Goal: Task Accomplishment & Management: Use online tool/utility

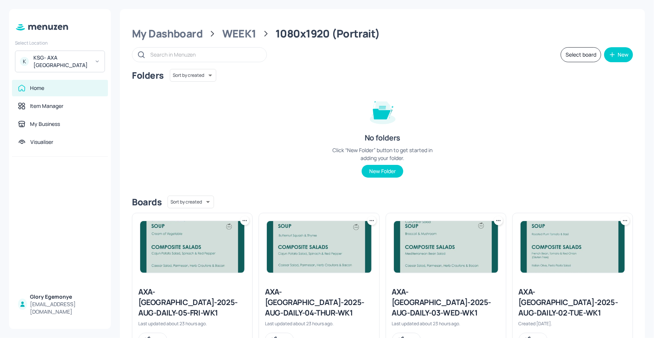
click at [67, 50] on div "Select Location K [GEOGRAPHIC_DATA]- AXA [GEOGRAPHIC_DATA]" at bounding box center [60, 55] width 102 height 36
click at [66, 54] on div "KSG- AXA [GEOGRAPHIC_DATA]" at bounding box center [61, 61] width 57 height 15
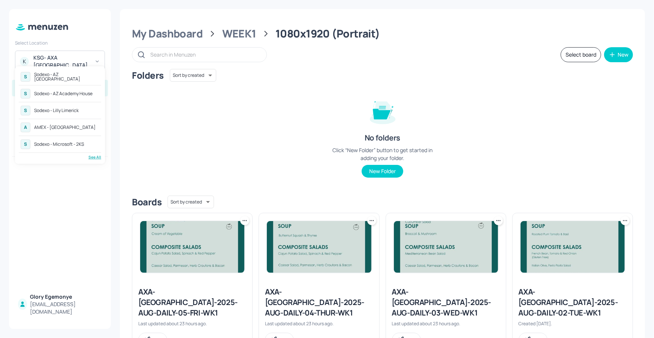
click at [63, 105] on div "S Sodexo - Lilly Limerick" at bounding box center [60, 110] width 82 height 13
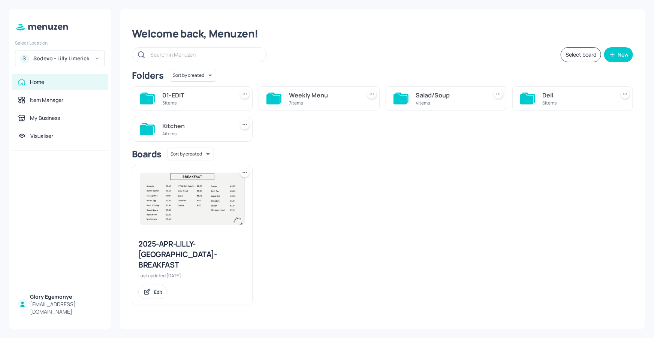
click at [145, 125] on icon at bounding box center [146, 130] width 13 height 10
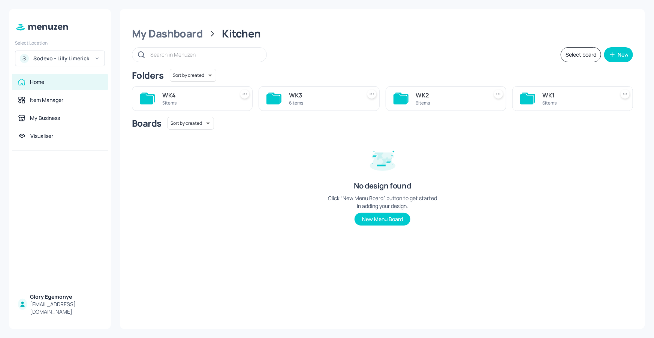
click at [154, 100] on icon at bounding box center [147, 98] width 13 height 10
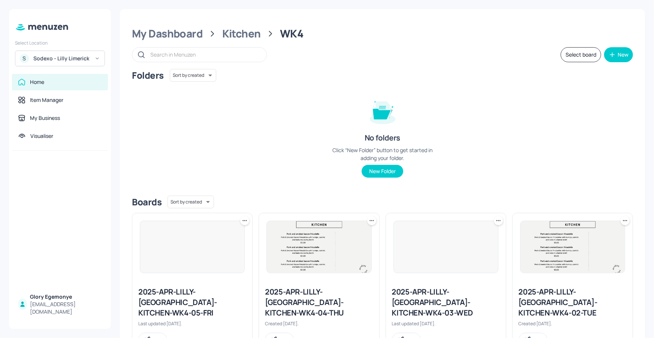
scroll to position [159, 0]
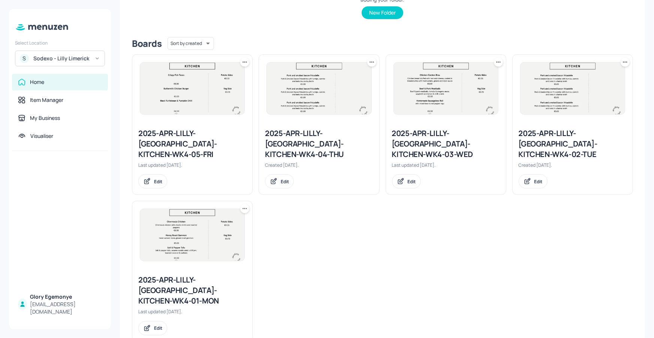
click at [203, 275] on div "2025-APR-LILLY-LIMERICK-KITCHEN-WK4-01-MON" at bounding box center [192, 290] width 108 height 31
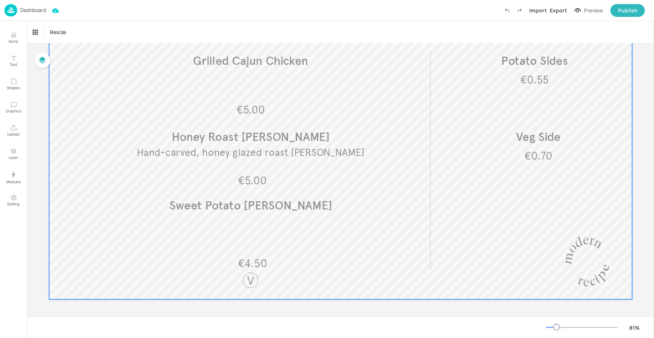
scroll to position [97, 0]
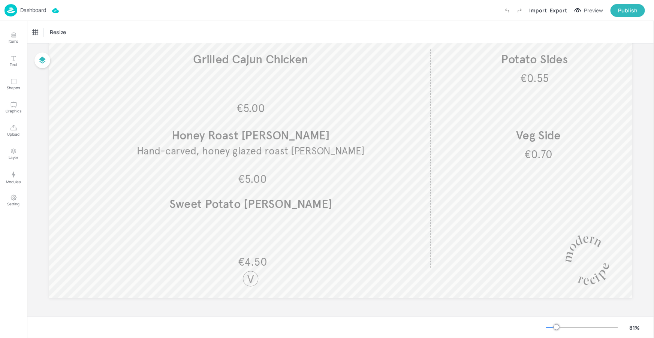
click at [39, 10] on p "Dashboard" at bounding box center [33, 9] width 26 height 5
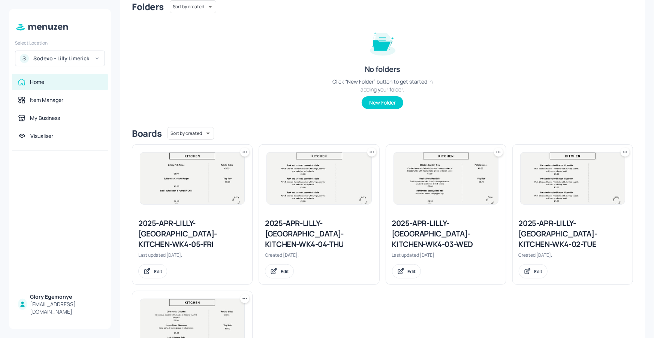
scroll to position [159, 0]
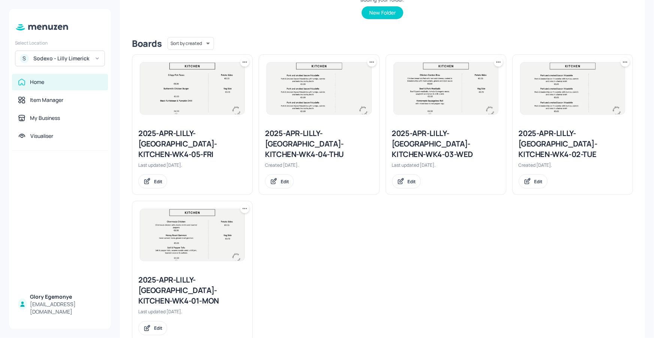
click at [532, 139] on div "2025-APR-LILLY-LIMERICK-KITCHEN-WK4-02-TUE" at bounding box center [573, 143] width 108 height 31
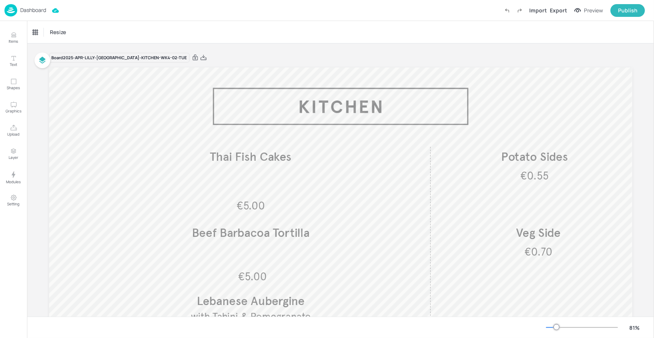
click at [43, 11] on p "Dashboard" at bounding box center [33, 9] width 26 height 5
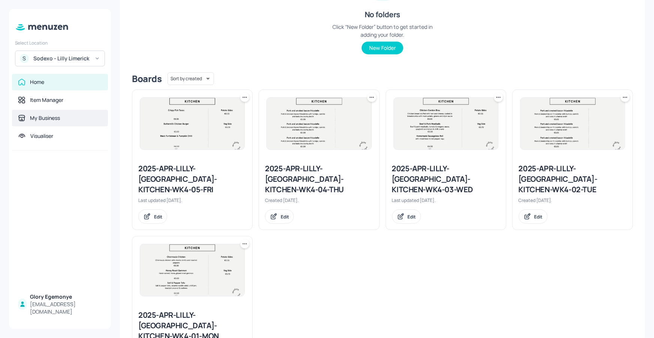
scroll to position [159, 0]
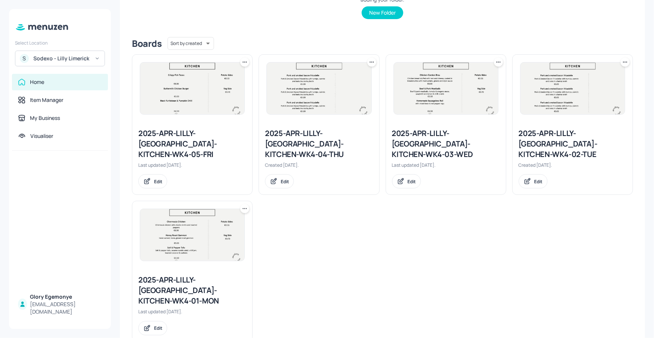
click at [186, 277] on div "2025-APR-LILLY-LIMERICK-KITCHEN-WK4-01-MON" at bounding box center [192, 290] width 108 height 31
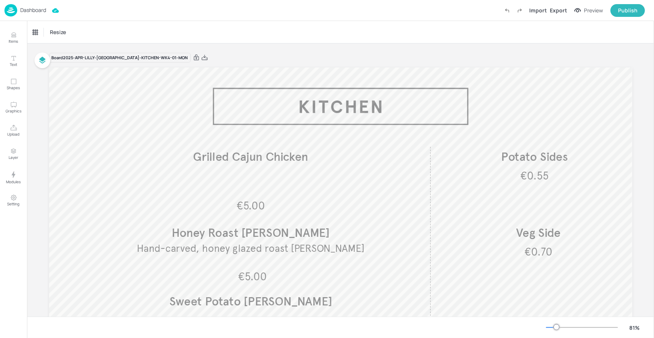
click at [33, 12] on p "Dashboard" at bounding box center [33, 9] width 26 height 5
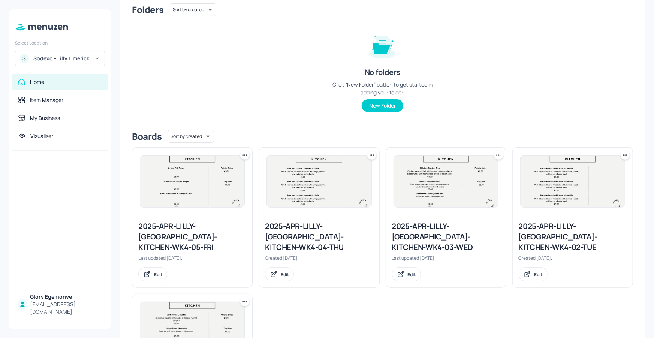
scroll to position [159, 0]
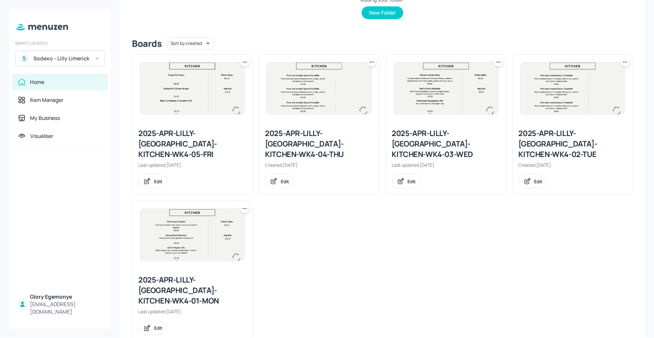
click at [550, 138] on div "2025-APR-LILLY-LIMERICK-KITCHEN-WK4-02-TUE" at bounding box center [573, 143] width 108 height 31
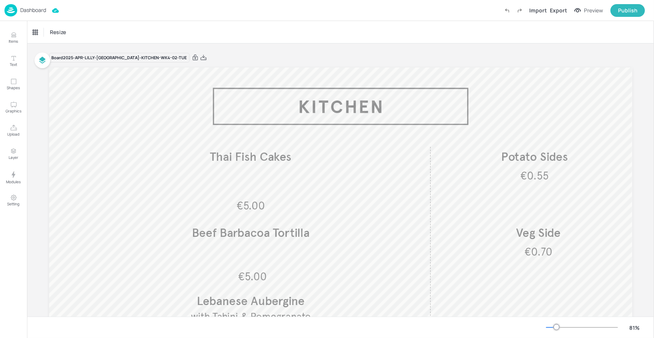
click at [36, 10] on p "Dashboard" at bounding box center [33, 9] width 26 height 5
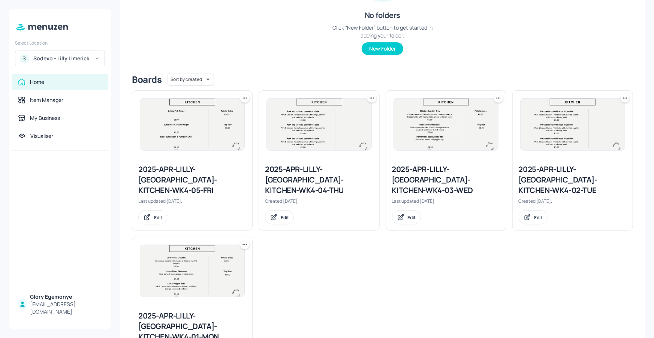
scroll to position [130, 0]
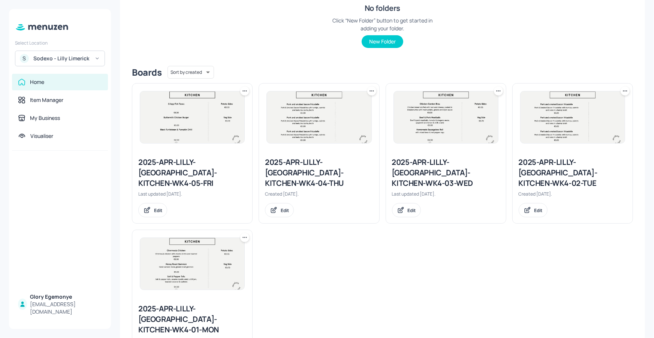
click at [457, 165] on div "2025-APR-LILLY-LIMERICK-KITCHEN-WK4-03-WED" at bounding box center [446, 172] width 108 height 31
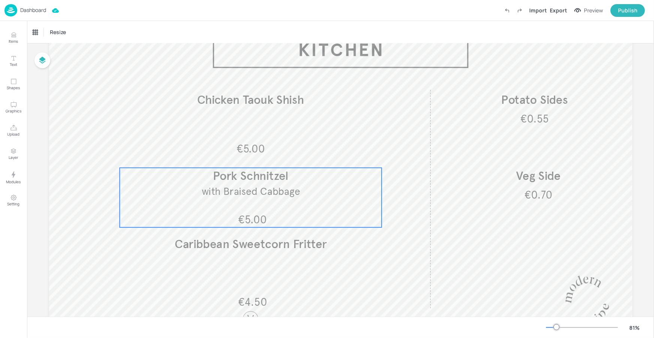
scroll to position [57, 0]
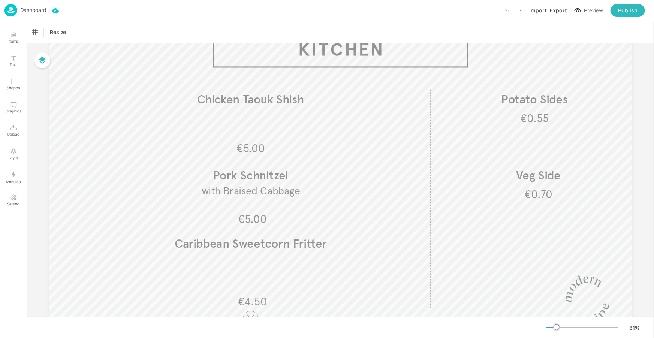
click at [25, 9] on p "Dashboard" at bounding box center [33, 9] width 26 height 5
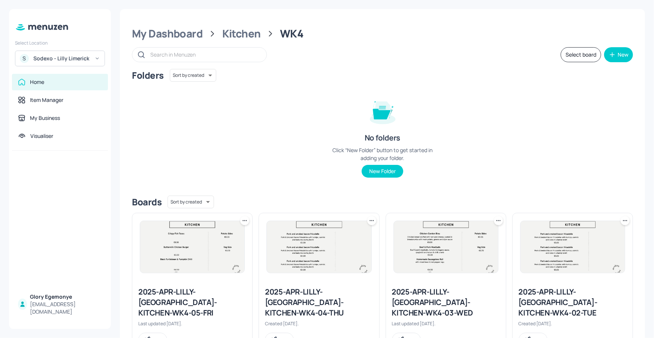
click at [330, 295] on div "2025-APR-LILLY-LIMERICK-KITCHEN-WK4-04-THU" at bounding box center [319, 302] width 108 height 31
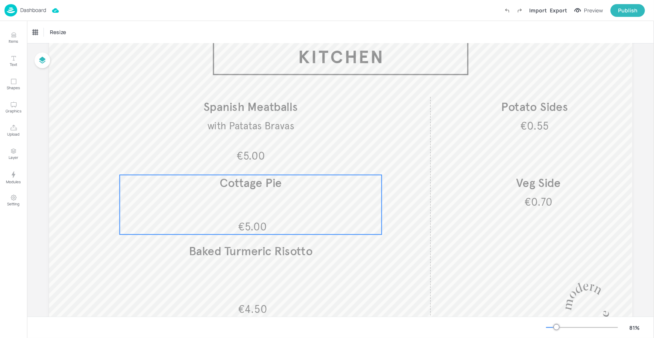
scroll to position [46, 0]
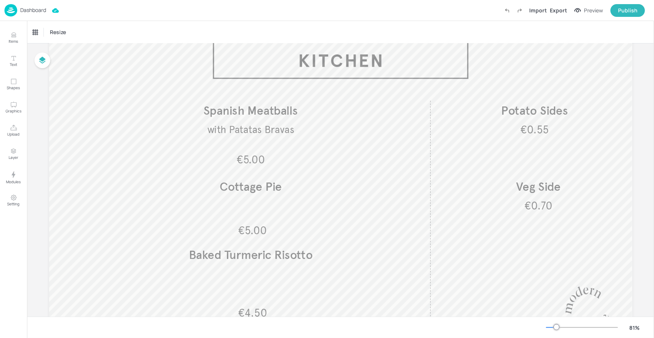
click at [37, 10] on p "Dashboard" at bounding box center [33, 9] width 26 height 5
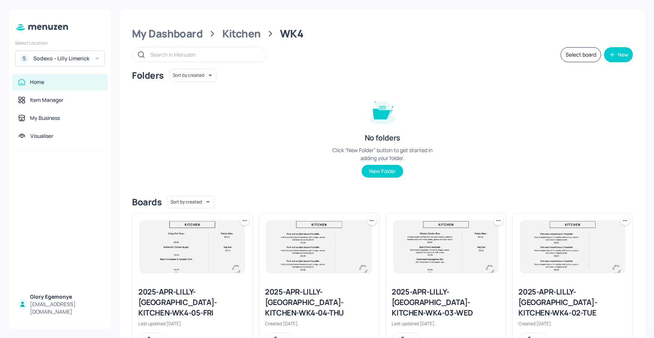
click at [217, 291] on div "2025-APR-LILLY-LIMERICK-KITCHEN-WK4-05-FRI" at bounding box center [192, 302] width 108 height 31
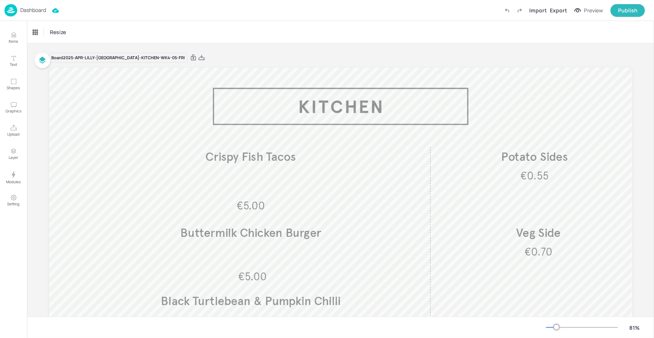
click at [38, 4] on div "Dashboard" at bounding box center [25, 10] width 42 height 12
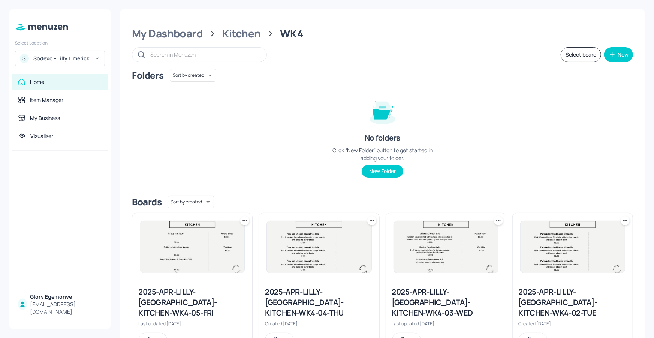
click at [82, 57] on div "Sodexo - Lilly Limerick" at bounding box center [61, 58] width 57 height 7
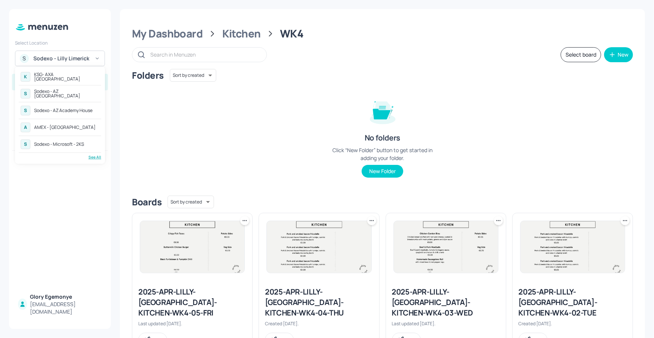
click at [91, 155] on div "See All" at bounding box center [60, 157] width 82 height 6
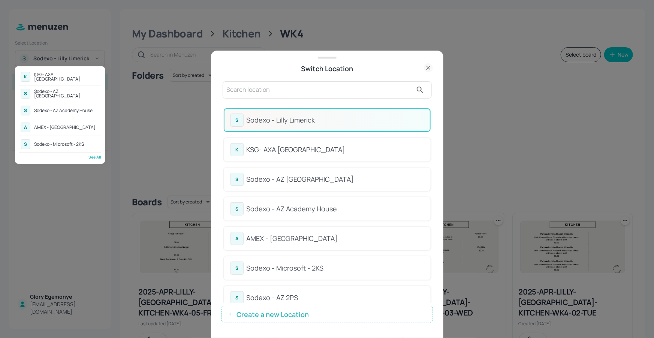
click at [407, 101] on div at bounding box center [327, 169] width 654 height 338
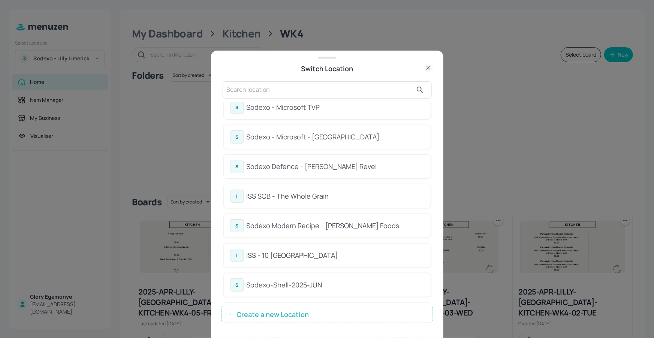
scroll to position [281, 0]
click at [306, 192] on div "ISS SQB - The Whole Grain" at bounding box center [335, 195] width 177 height 10
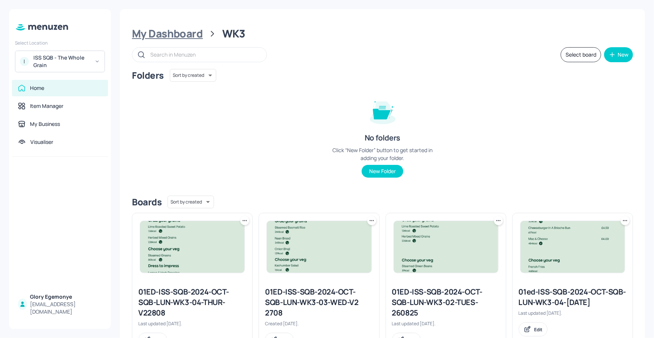
click at [189, 33] on div "My Dashboard" at bounding box center [167, 33] width 71 height 13
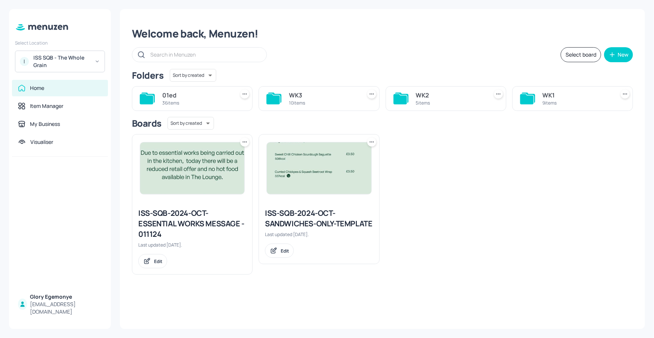
click at [398, 99] on icon at bounding box center [400, 99] width 13 height 10
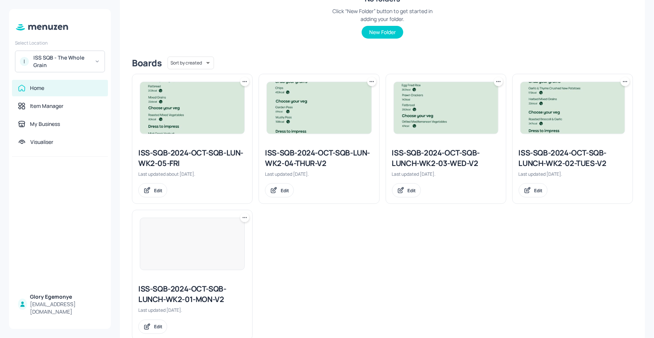
scroll to position [159, 0]
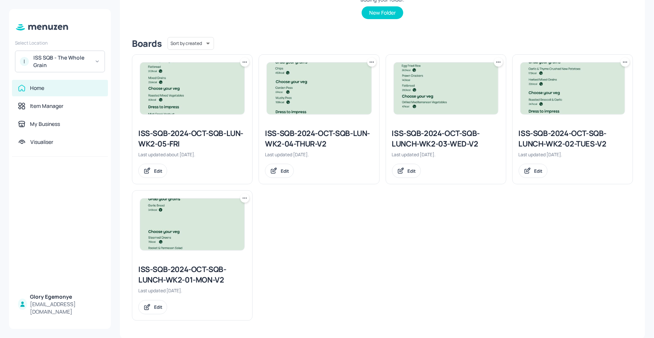
click at [182, 272] on div "ISS-SQB-2024-OCT-SQB-LUNCH-WK2-01-MON-V2" at bounding box center [192, 274] width 108 height 21
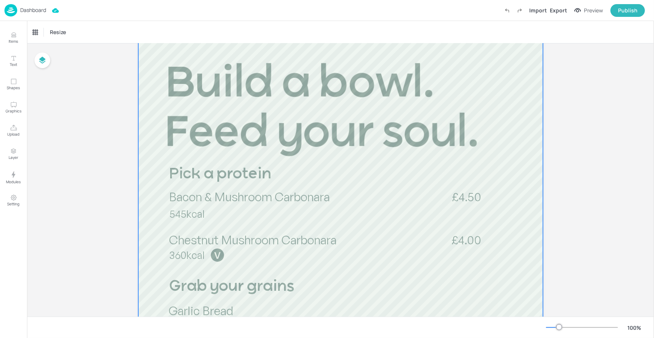
scroll to position [132, 0]
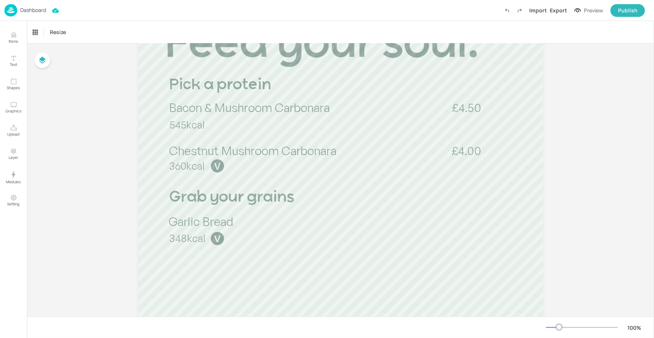
click at [554, 326] on div at bounding box center [582, 328] width 72 height 6
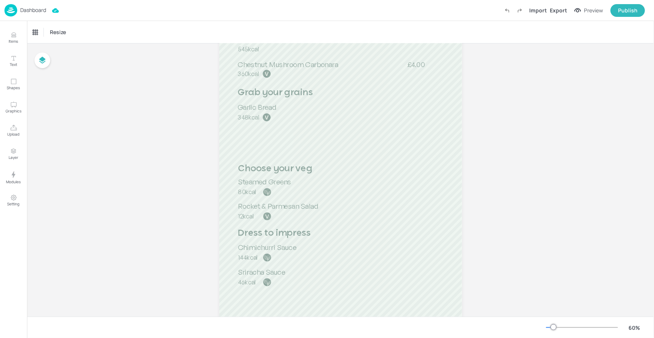
click at [550, 327] on div at bounding box center [549, 327] width 7 height 1
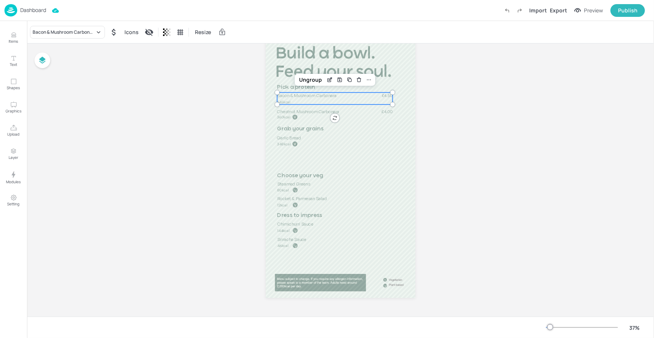
click at [316, 95] on span "Bacon & Mushroom Carbonara" at bounding box center [307, 96] width 60 height 6
click at [74, 33] on div "Bacon & Mushroom Carbonara" at bounding box center [64, 32] width 62 height 7
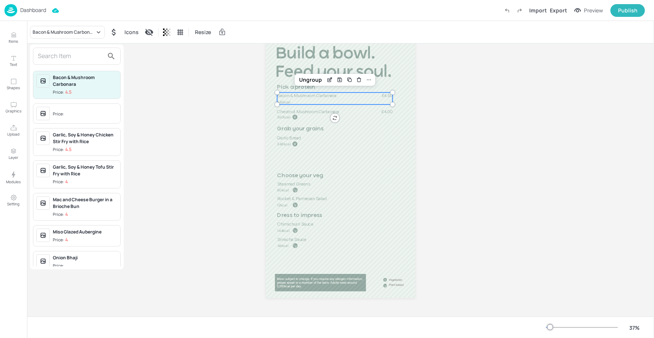
click at [57, 56] on input "text" at bounding box center [71, 56] width 66 height 12
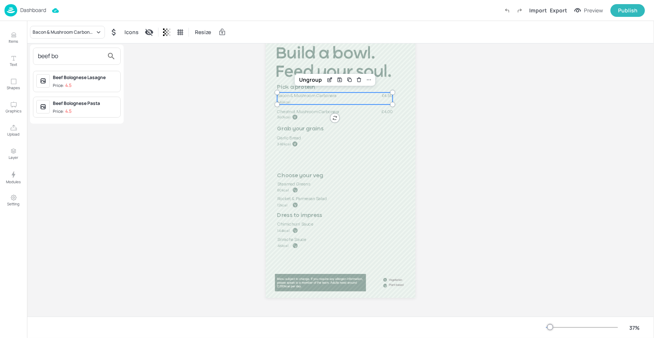
type input "beef bo"
click at [85, 105] on div "Beef Bolognese Pasta" at bounding box center [85, 103] width 64 height 7
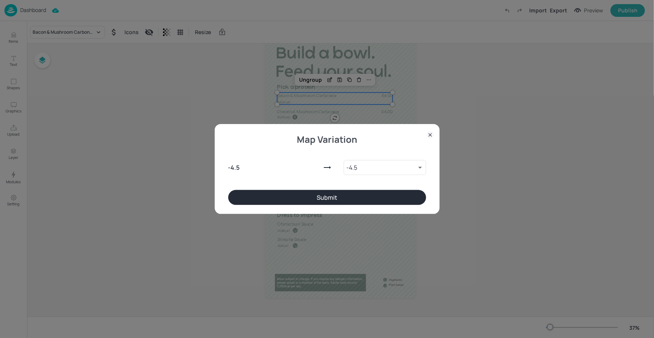
click at [326, 201] on button "Submit" at bounding box center [327, 197] width 198 height 15
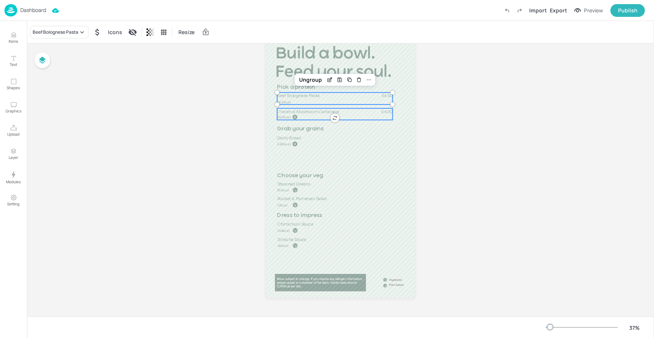
click at [298, 112] on span "Chestnut Mushroom Carbonara" at bounding box center [308, 112] width 62 height 6
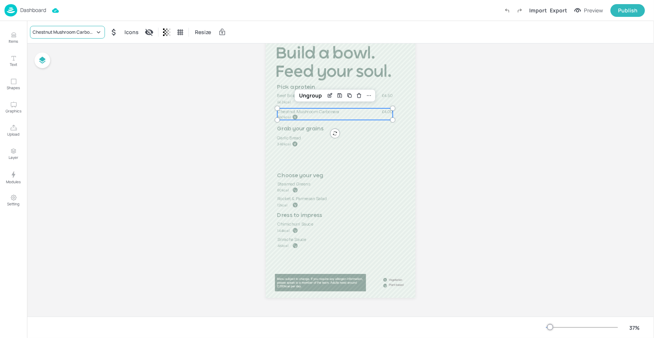
click at [91, 31] on div "Chestnut Mushroom Carbonara" at bounding box center [64, 32] width 62 height 7
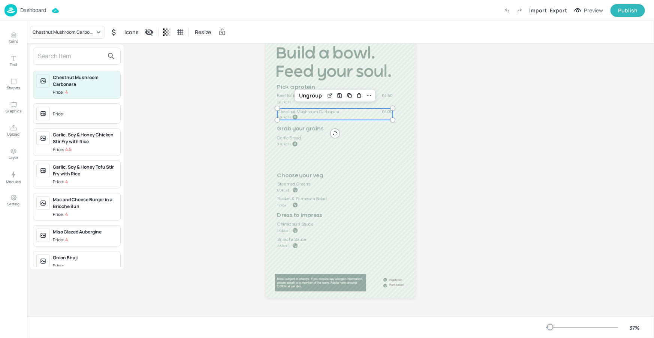
click at [75, 56] on input "text" at bounding box center [71, 56] width 66 height 12
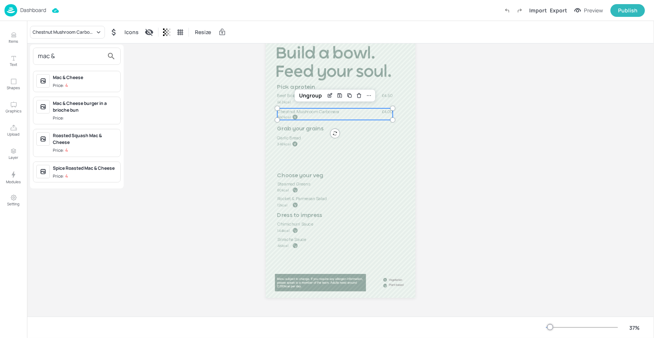
type input "mac &"
click at [65, 85] on p "4" at bounding box center [66, 85] width 3 height 5
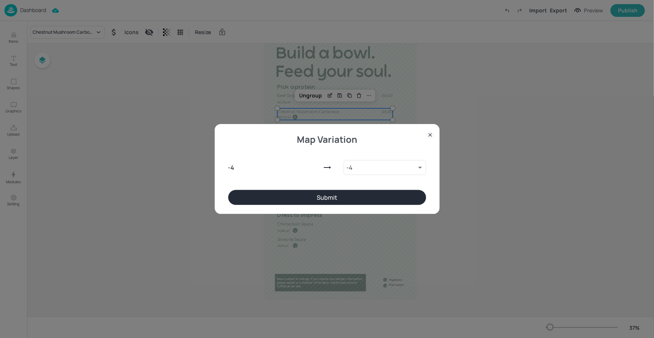
click at [301, 192] on button "Submit" at bounding box center [327, 197] width 198 height 15
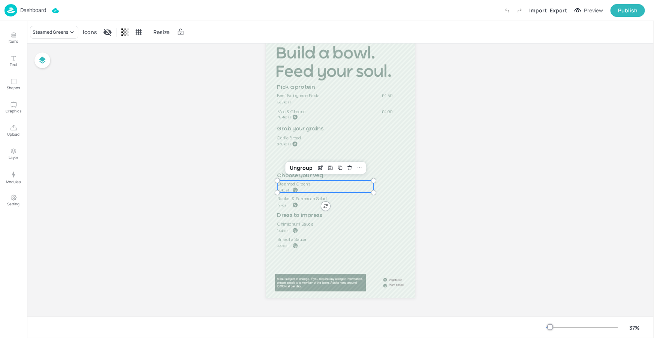
click at [315, 186] on p "Steamed Greens" at bounding box center [325, 184] width 97 height 6
click at [65, 33] on div "Steamed Greens" at bounding box center [51, 32] width 36 height 7
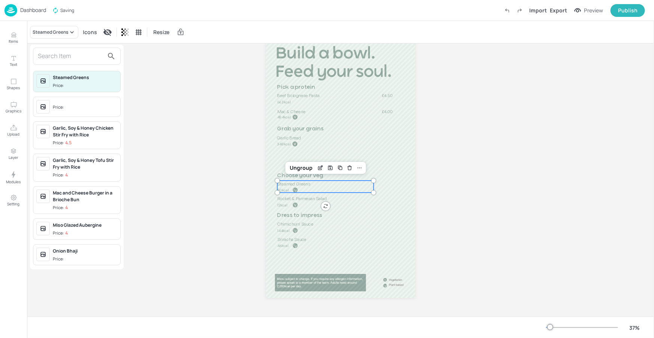
click at [55, 60] on input "text" at bounding box center [71, 56] width 66 height 12
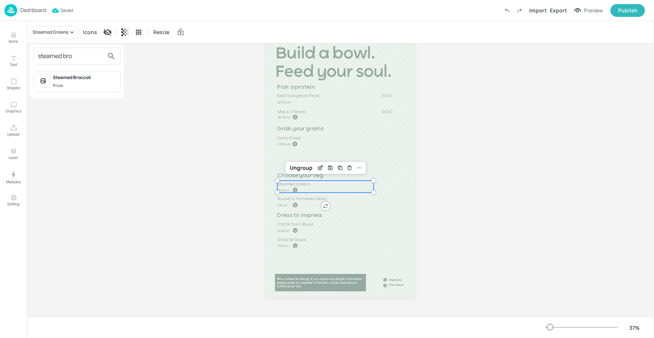
type input "steamed bro"
click at [72, 79] on div "Steamed Broccoli" at bounding box center [85, 77] width 64 height 7
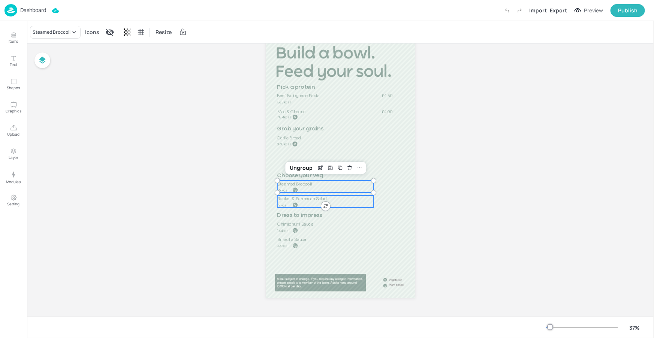
click at [306, 200] on span "Rocket & Parmesan Salad" at bounding box center [301, 199] width 49 height 6
click at [81, 28] on div "Rocket & Parmesan Salad" at bounding box center [63, 32] width 67 height 13
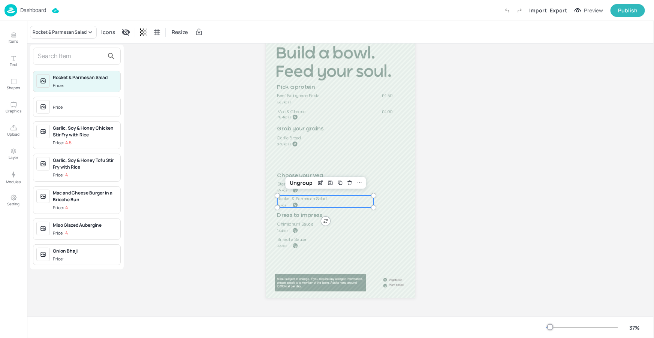
click at [66, 55] on input "text" at bounding box center [71, 56] width 66 height 12
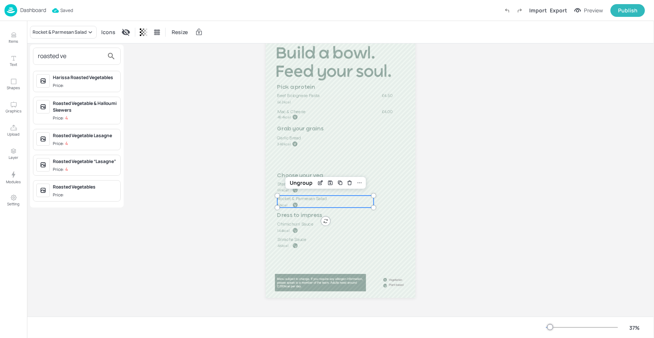
type input "roasted ve"
click at [89, 186] on div "Roasted Vegetables" at bounding box center [85, 187] width 64 height 7
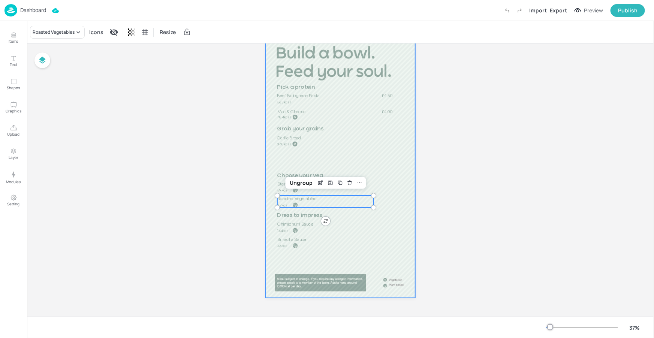
click at [345, 277] on div at bounding box center [341, 165] width 150 height 266
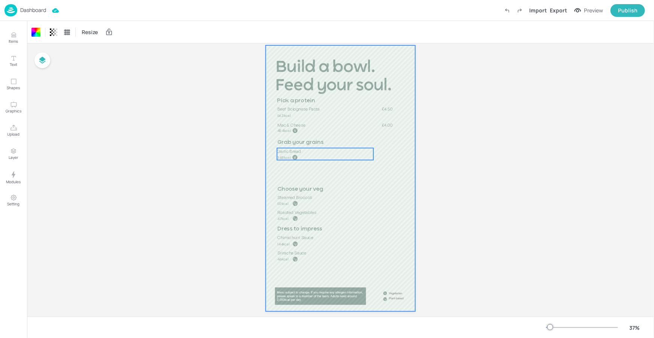
scroll to position [0, 0]
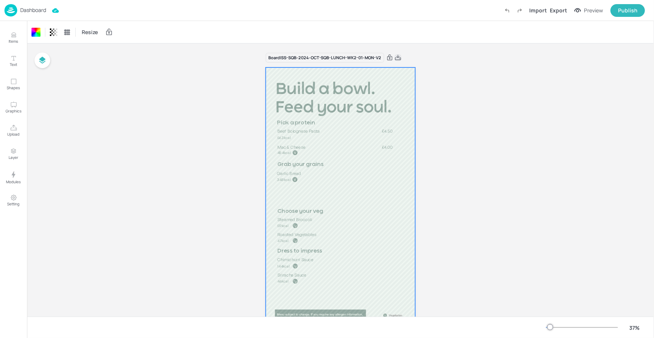
click at [398, 55] on icon at bounding box center [398, 57] width 7 height 7
